Goal: Information Seeking & Learning: Learn about a topic

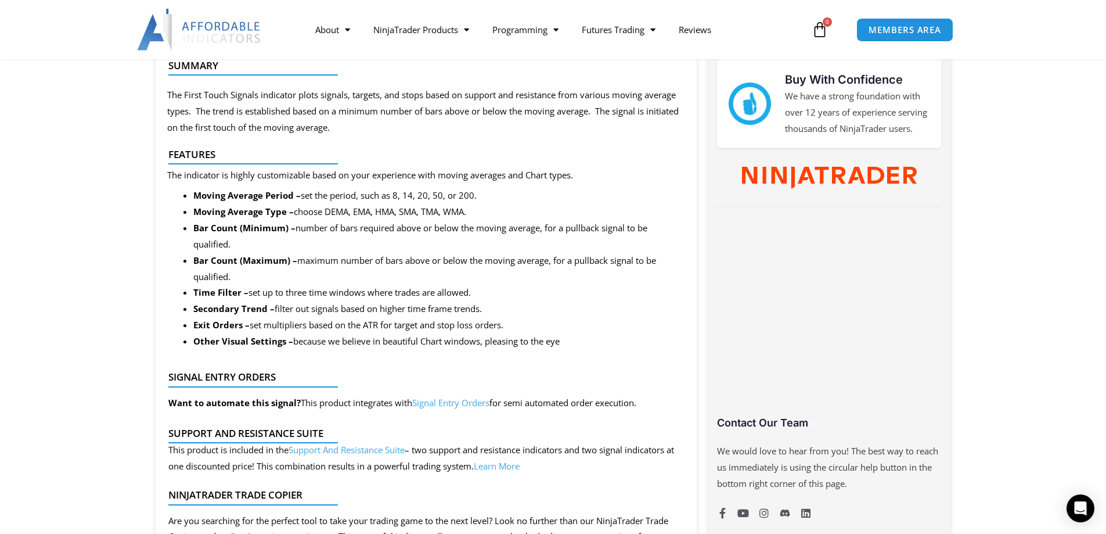
scroll to position [581, 0]
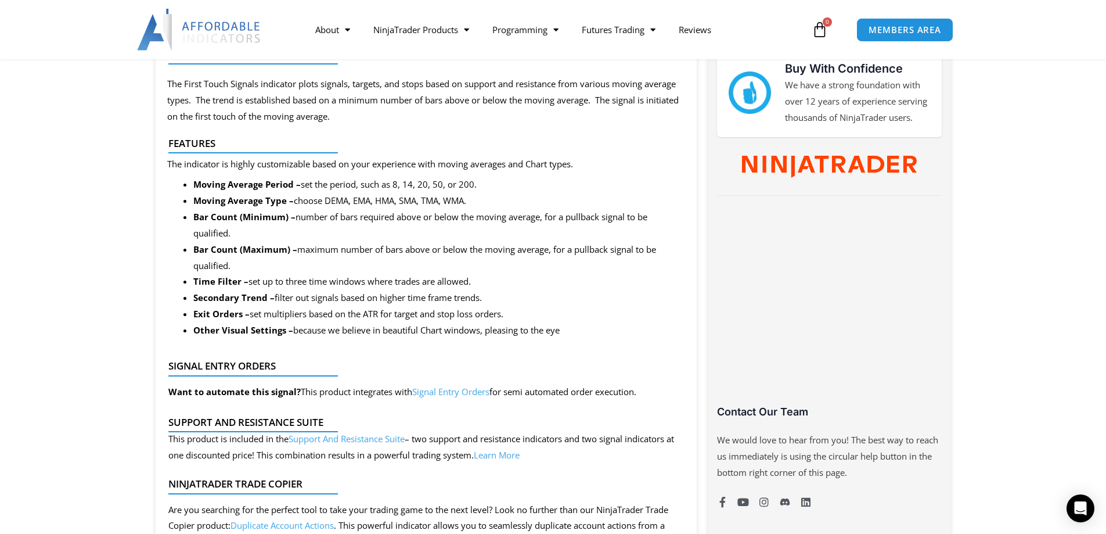
click at [458, 390] on link "Signal Entry Orders" at bounding box center [450, 391] width 77 height 12
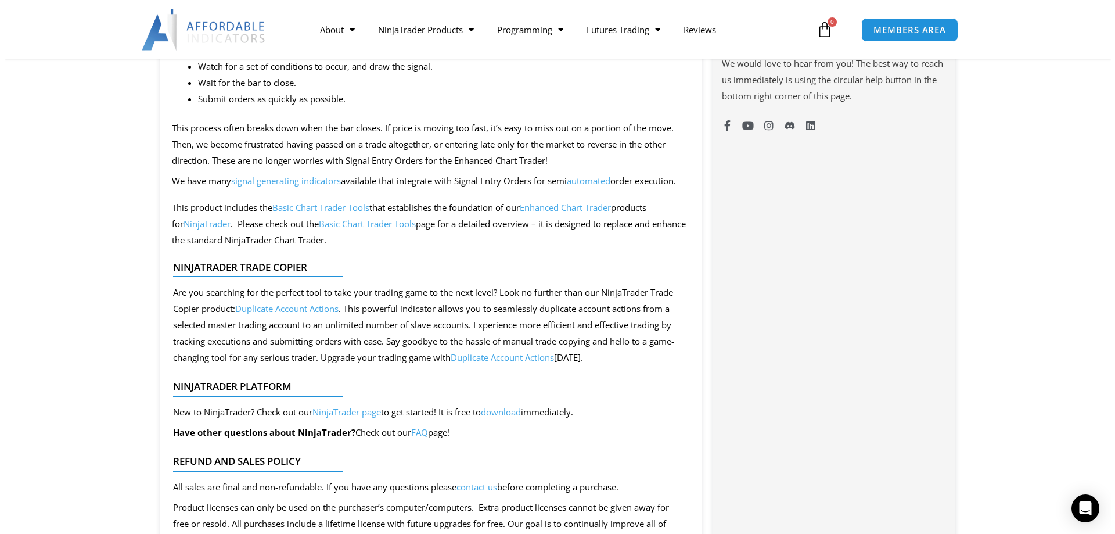
scroll to position [968, 0]
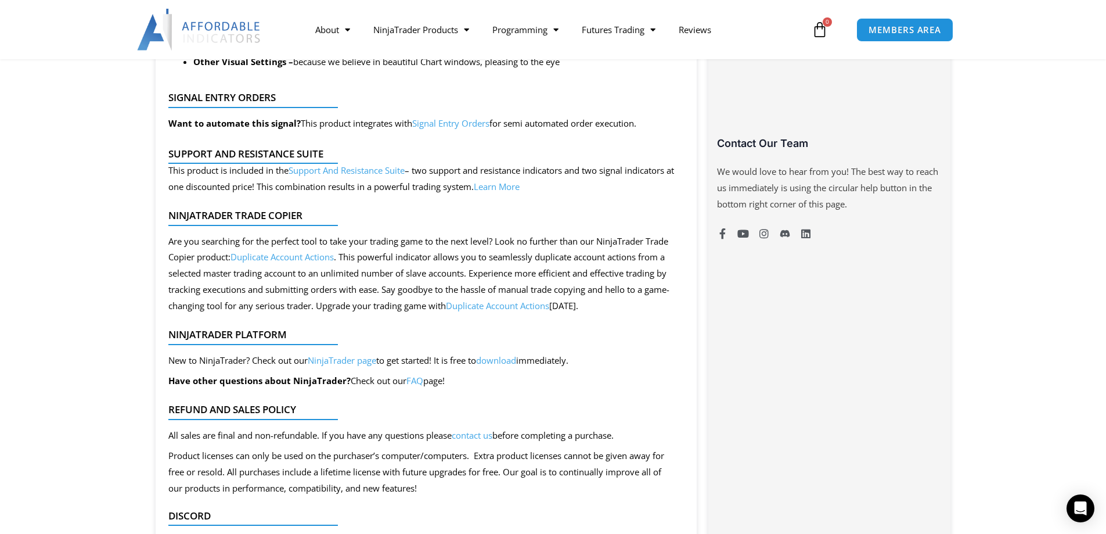
scroll to position [581, 0]
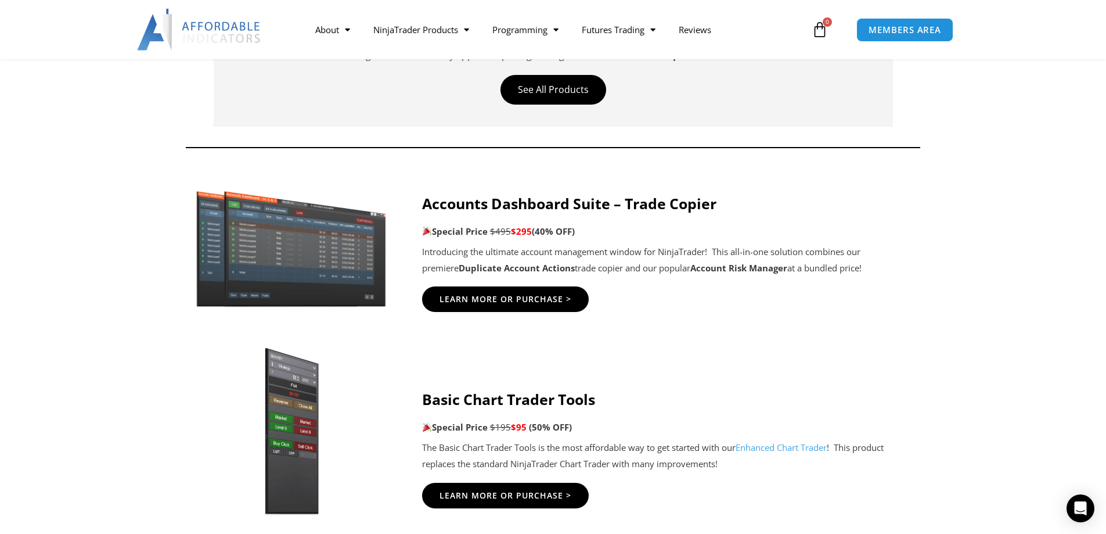
scroll to position [387, 0]
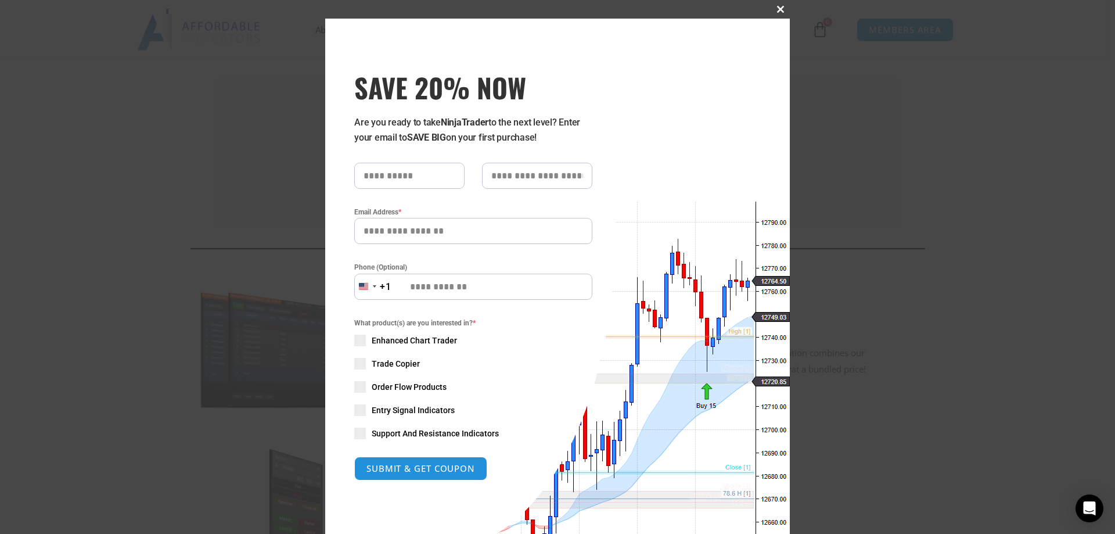
click at [777, 9] on span at bounding box center [780, 9] width 19 height 7
